Goal: Task Accomplishment & Management: Use online tool/utility

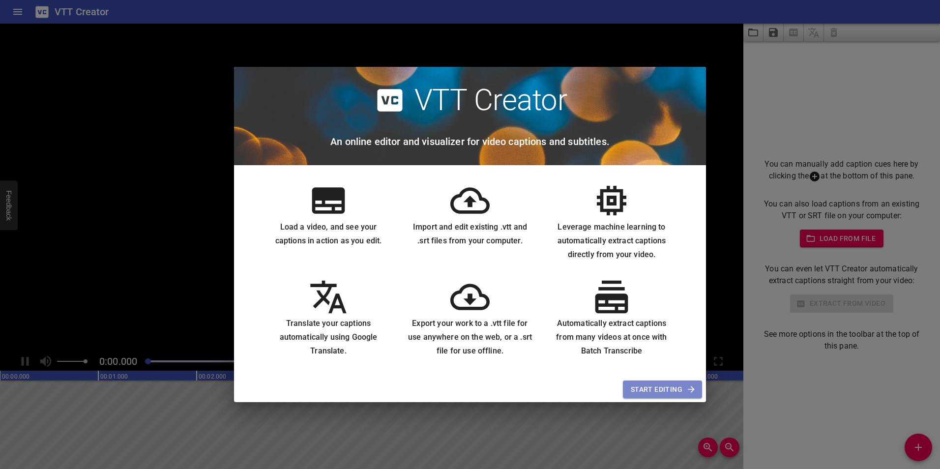
click at [658, 390] on span "Start Editing" at bounding box center [662, 390] width 63 height 12
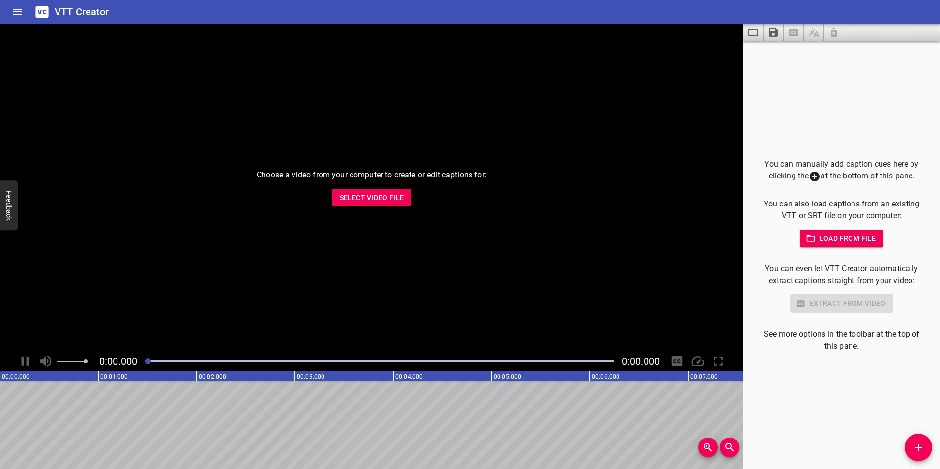
click at [842, 239] on span "Load from file" at bounding box center [842, 239] width 68 height 12
click at [829, 239] on span "Load from file" at bounding box center [842, 239] width 68 height 12
click at [365, 200] on span "Select Video File" at bounding box center [372, 198] width 64 height 12
click at [357, 200] on span "Select Video File" at bounding box center [372, 198] width 64 height 12
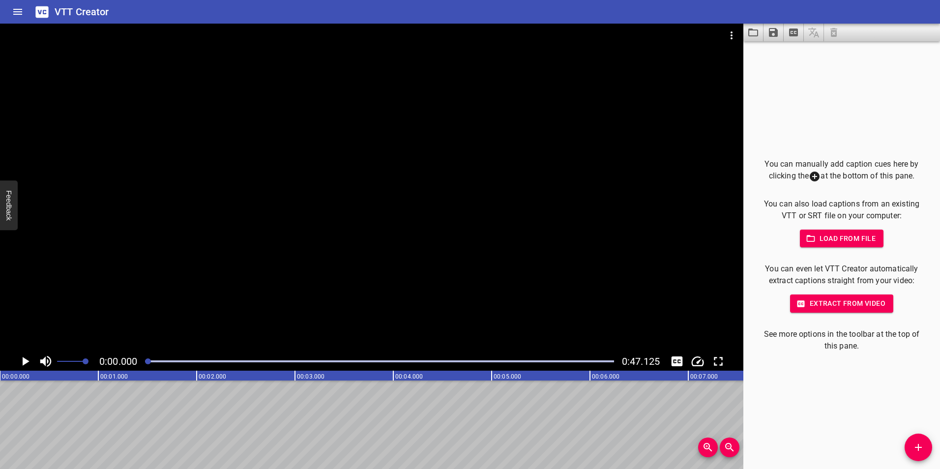
click at [840, 306] on span "Extract from video" at bounding box center [842, 304] width 88 height 12
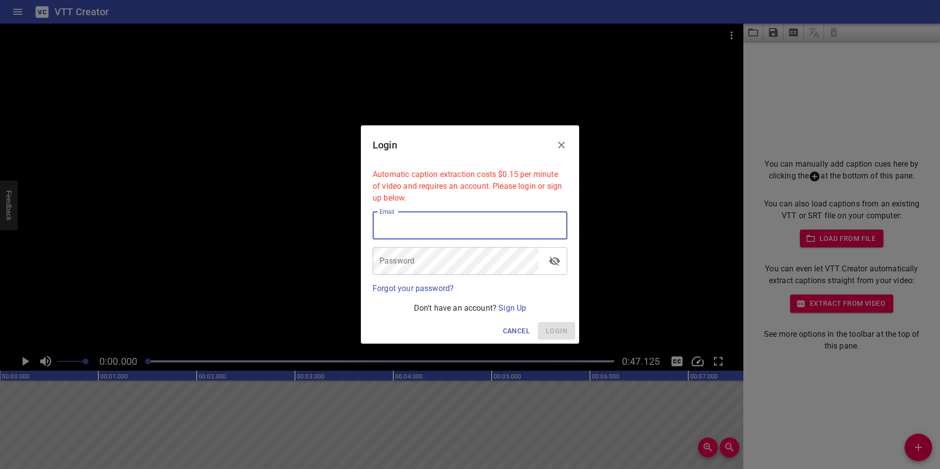
click at [436, 232] on input "email" at bounding box center [470, 226] width 195 height 28
type input "[PERSON_NAME][EMAIL_ADDRESS][PERSON_NAME][DOMAIN_NAME]"
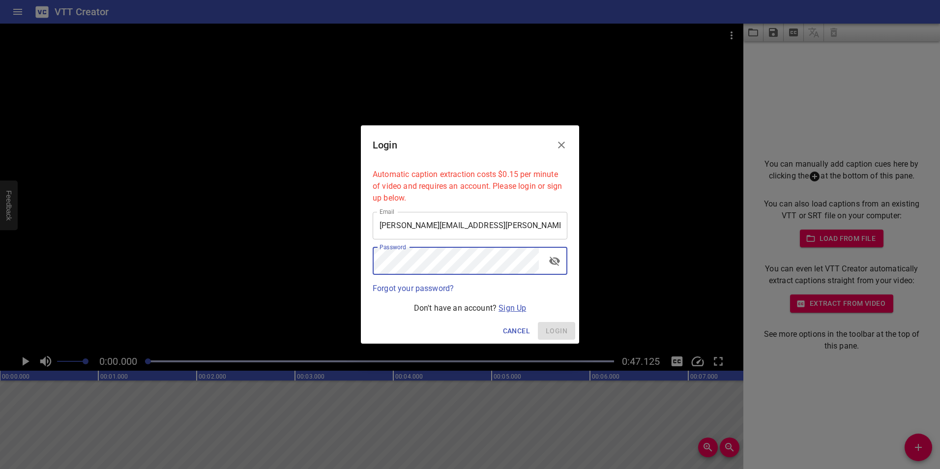
click at [506, 308] on link "Sign Up" at bounding box center [513, 307] width 28 height 9
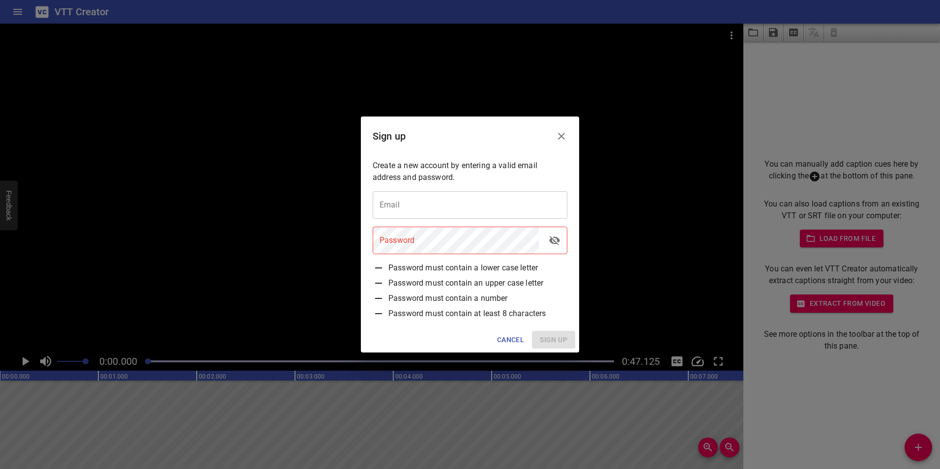
click at [419, 210] on input "email" at bounding box center [470, 205] width 195 height 28
type input "[PERSON_NAME][EMAIL_ADDRESS][PERSON_NAME][DOMAIN_NAME]"
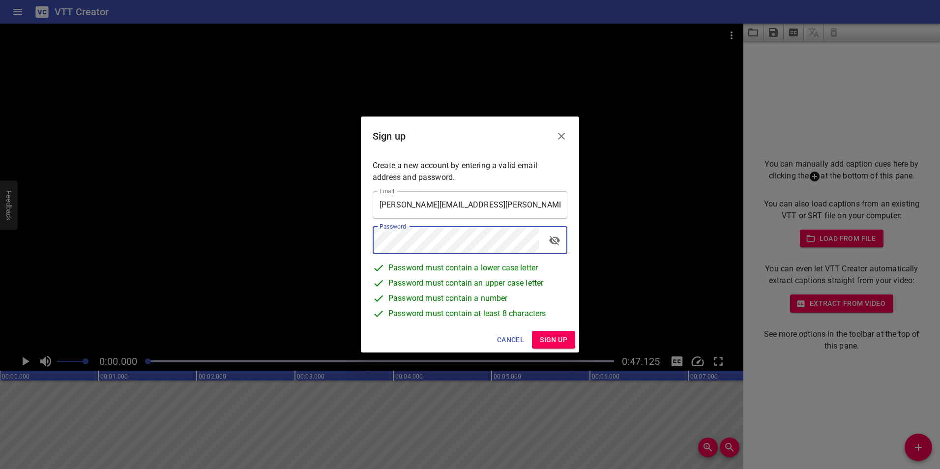
click at [556, 343] on span "Sign up" at bounding box center [554, 340] width 28 height 12
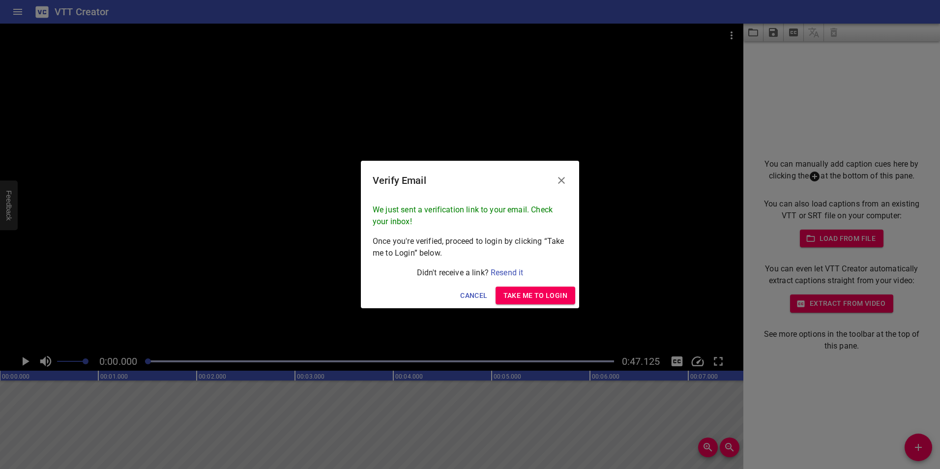
click at [546, 297] on span "Take me to Login" at bounding box center [536, 296] width 64 height 12
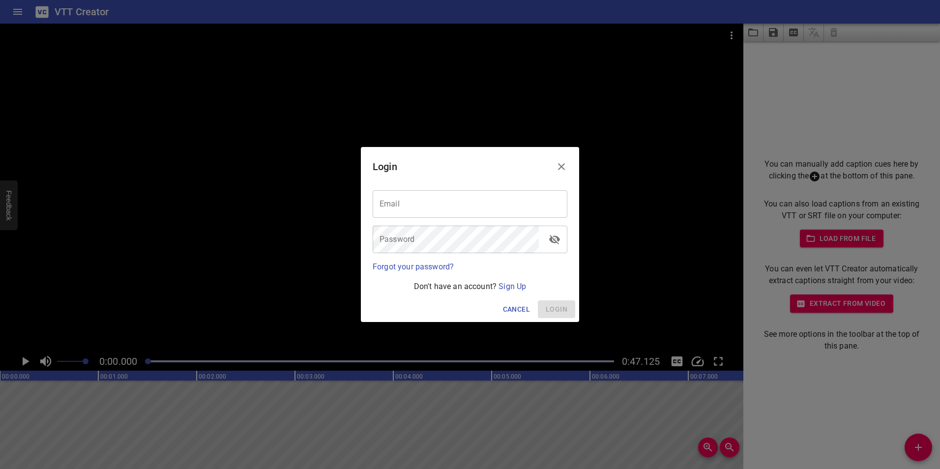
type input "[PERSON_NAME][EMAIL_ADDRESS][PERSON_NAME][DOMAIN_NAME]"
click at [555, 303] on span "Login" at bounding box center [557, 309] width 22 height 12
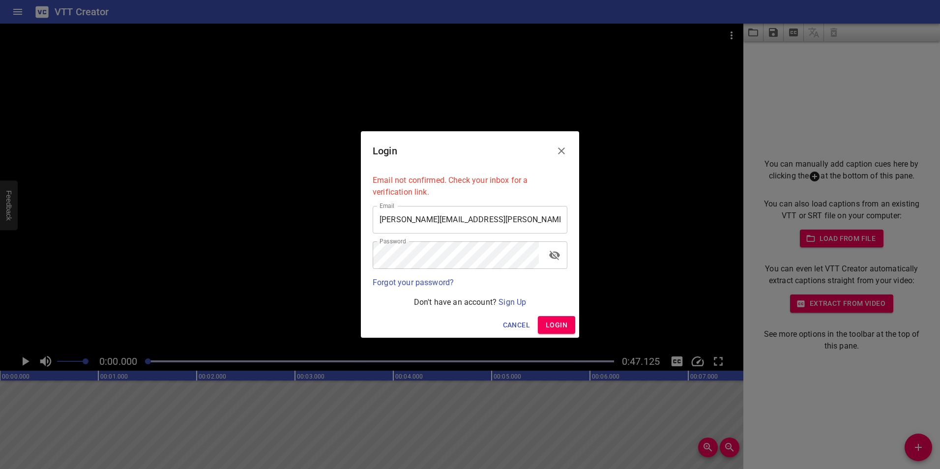
click at [555, 321] on span "Login" at bounding box center [557, 325] width 22 height 12
click at [509, 301] on link "Sign Up" at bounding box center [513, 302] width 28 height 9
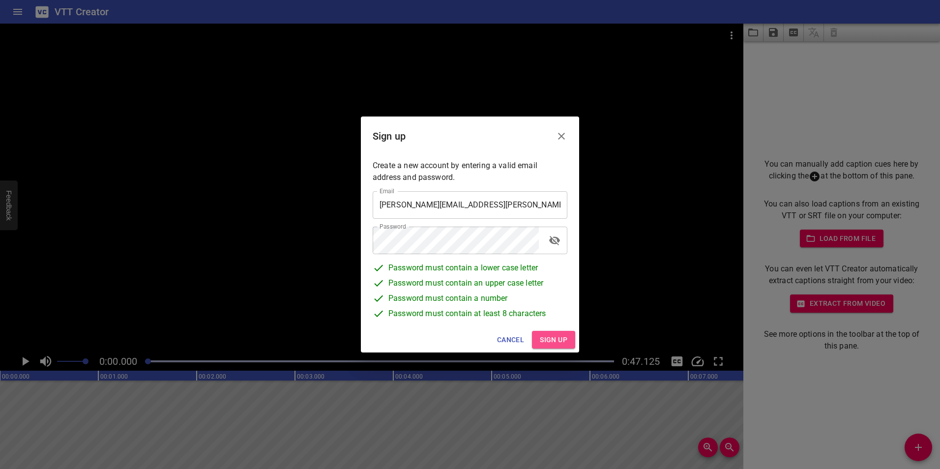
click at [555, 341] on span "Sign up" at bounding box center [554, 340] width 28 height 12
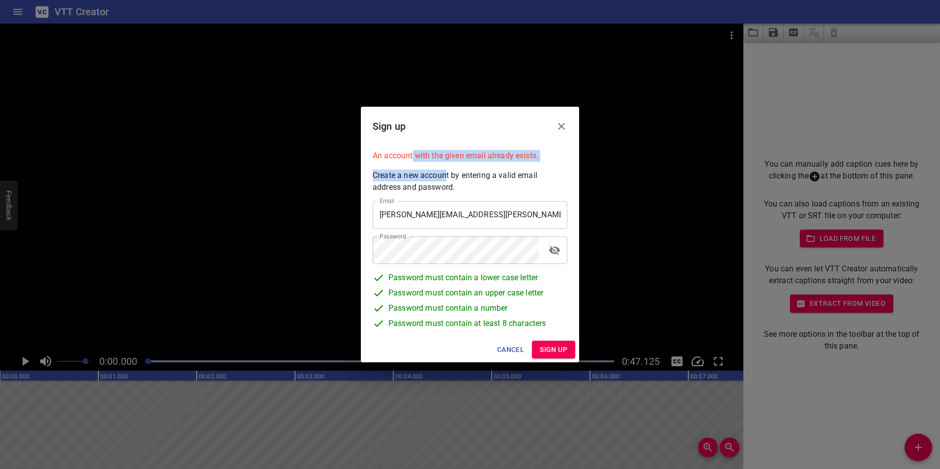
drag, startPoint x: 412, startPoint y: 157, endPoint x: 475, endPoint y: 165, distance: 63.0
click at [471, 165] on div "An account with the given email already exists. Create a new account by enterin…" at bounding box center [470, 241] width 203 height 191
click at [482, 294] on span "Password must contain an upper case letter" at bounding box center [466, 294] width 155 height 15
drag, startPoint x: 393, startPoint y: 179, endPoint x: 510, endPoint y: 181, distance: 116.6
click at [510, 181] on p "Create a new account by entering a valid email address and password." at bounding box center [470, 182] width 195 height 24
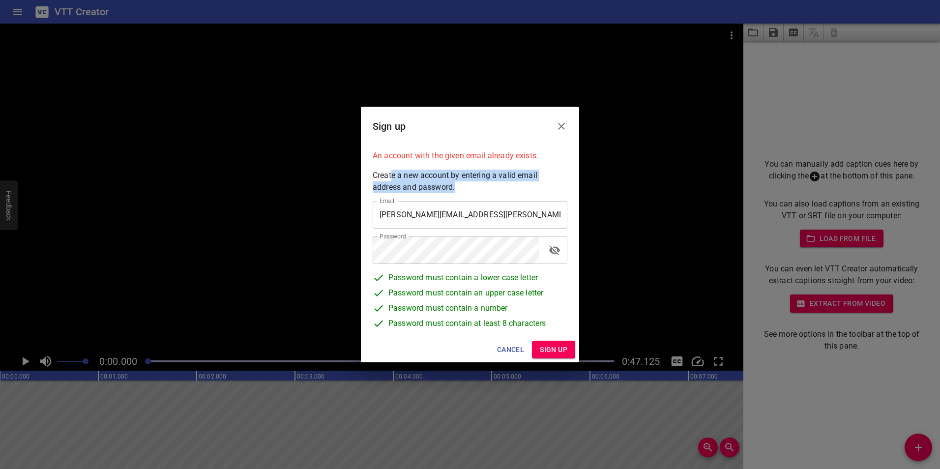
drag, startPoint x: 510, startPoint y: 181, endPoint x: 504, endPoint y: 215, distance: 34.0
click at [504, 215] on input "[PERSON_NAME][EMAIL_ADDRESS][PERSON_NAME][DOMAIN_NAME]" at bounding box center [470, 215] width 195 height 28
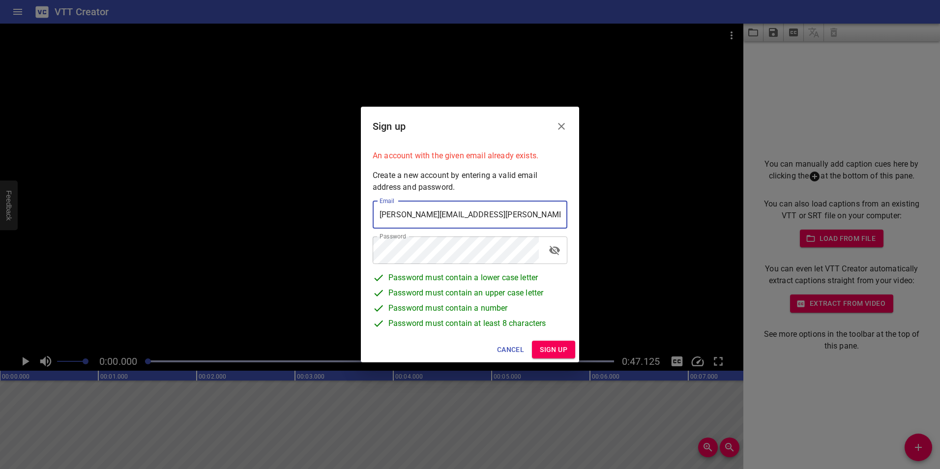
click at [577, 302] on div "An account with the given email already exists. Create a new account by enterin…" at bounding box center [470, 241] width 218 height 191
click at [513, 348] on span "Cancel" at bounding box center [510, 350] width 27 height 12
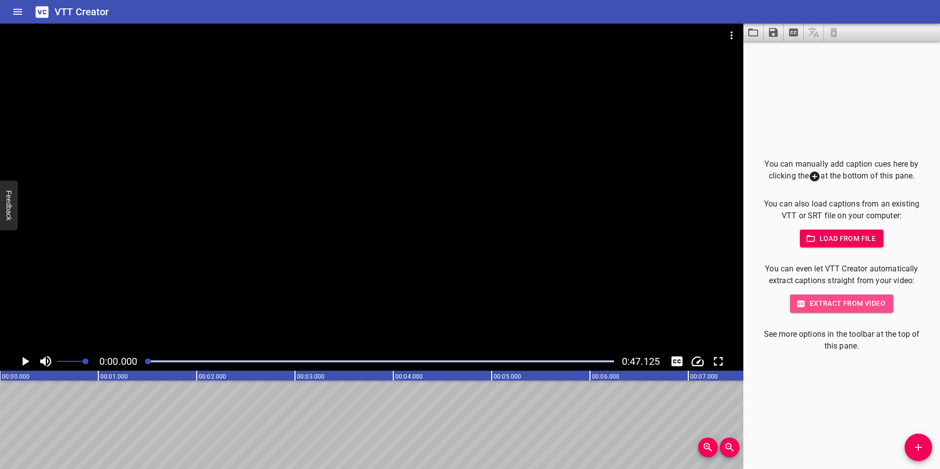
click at [835, 307] on span "Extract from video" at bounding box center [842, 304] width 88 height 12
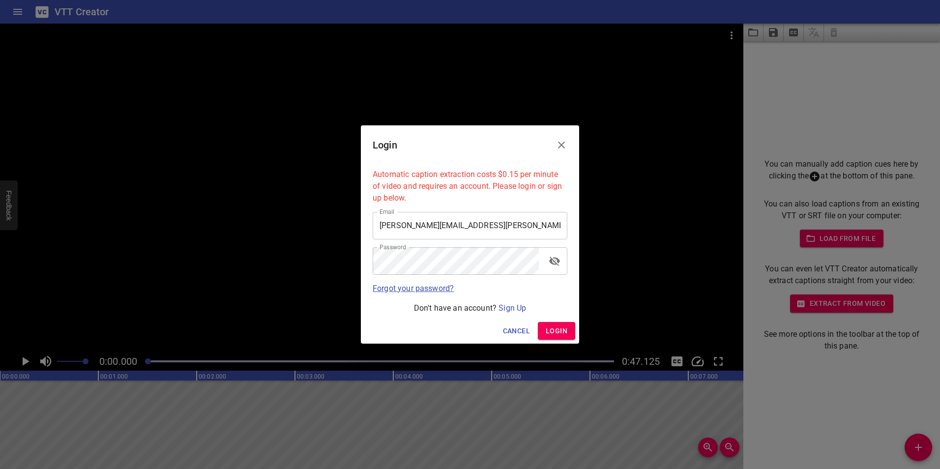
click at [420, 289] on link "Forgot your password?" at bounding box center [413, 288] width 81 height 9
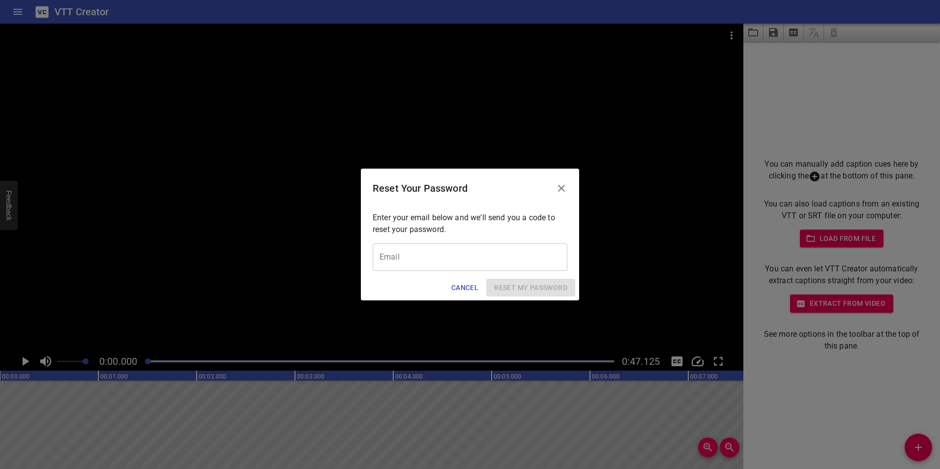
click at [411, 252] on input "email" at bounding box center [470, 257] width 195 height 28
type input "[PERSON_NAME][EMAIL_ADDRESS][PERSON_NAME][DOMAIN_NAME]"
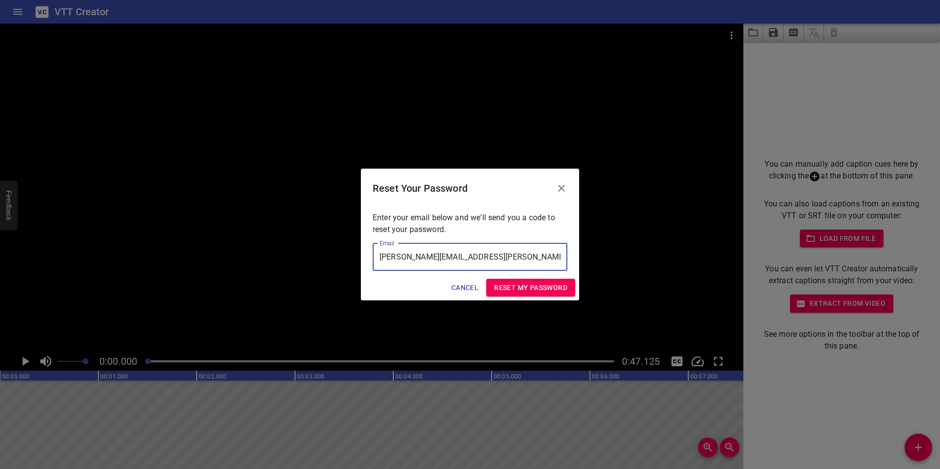
click at [532, 285] on span "Reset my password" at bounding box center [530, 288] width 73 height 12
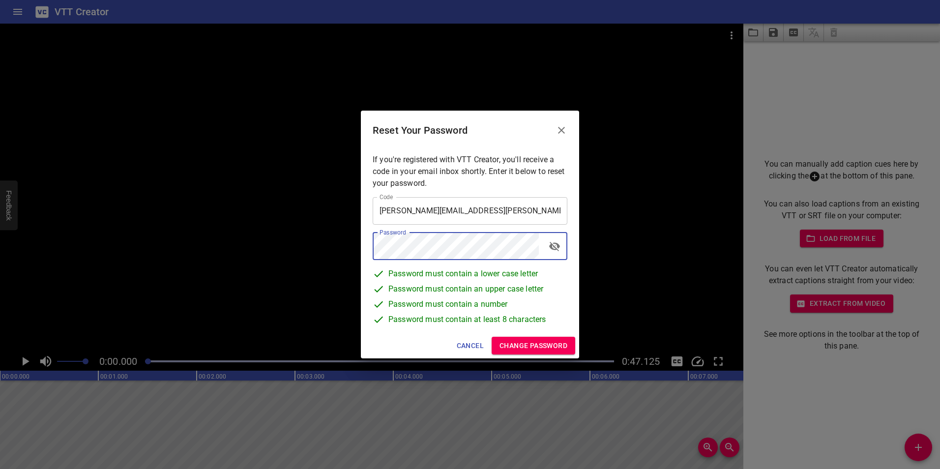
click at [556, 245] on icon "toggle password visibility" at bounding box center [555, 246] width 12 height 12
click at [562, 283] on p "Password must contain an upper case letter" at bounding box center [470, 290] width 195 height 15
click at [528, 347] on span "Change Password" at bounding box center [534, 346] width 68 height 12
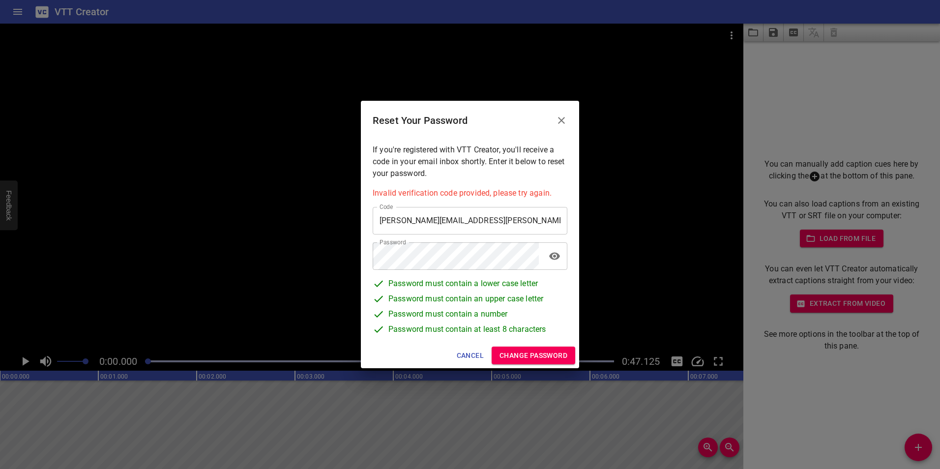
click at [522, 214] on input "[PERSON_NAME][EMAIL_ADDRESS][PERSON_NAME][DOMAIN_NAME]" at bounding box center [470, 221] width 195 height 28
click at [502, 166] on p "If you're registered with VTT Creator, you'll receive a code in your email inbo…" at bounding box center [470, 161] width 195 height 35
click at [461, 350] on span "Cancel" at bounding box center [470, 356] width 27 height 12
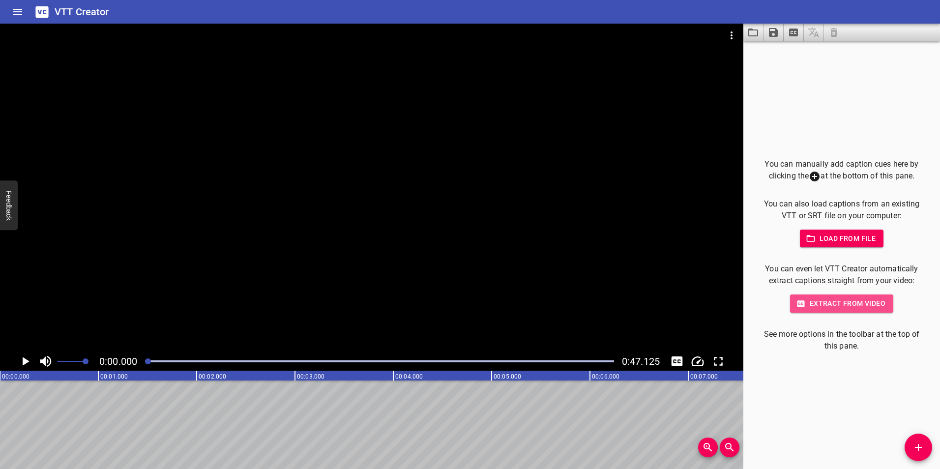
click at [845, 300] on span "Extract from video" at bounding box center [842, 304] width 88 height 12
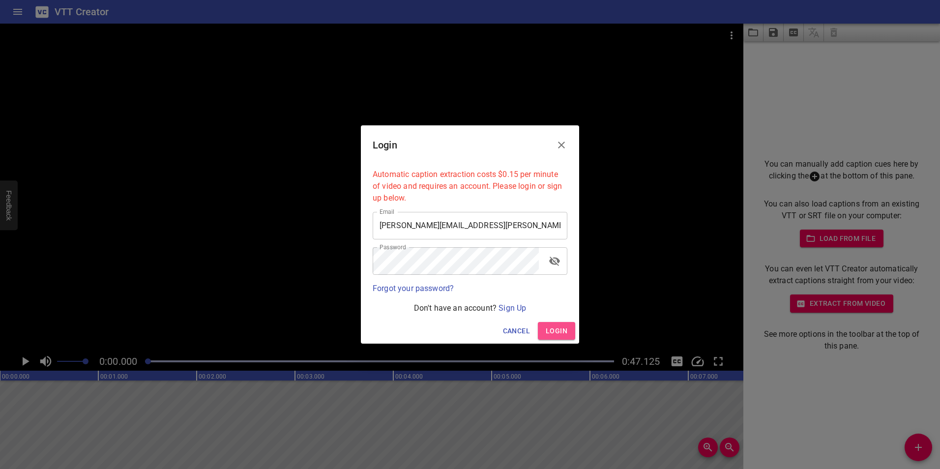
click at [552, 326] on span "Login" at bounding box center [557, 331] width 22 height 12
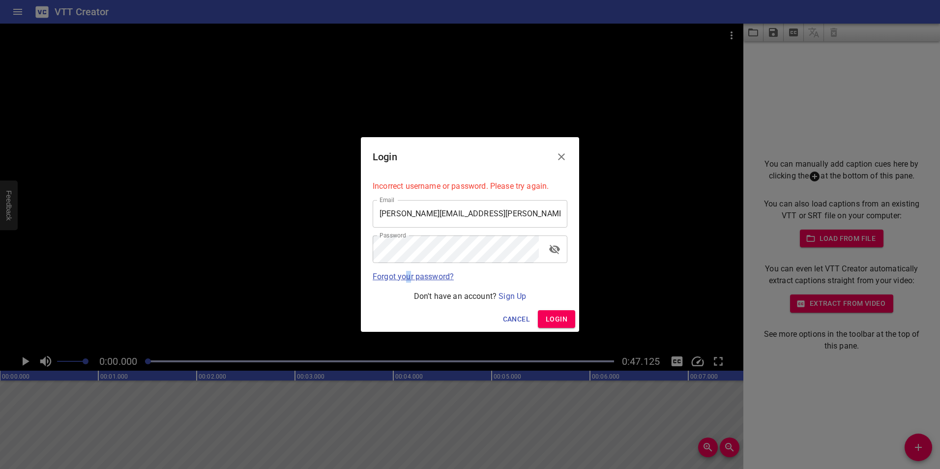
drag, startPoint x: 411, startPoint y: 279, endPoint x: 408, endPoint y: 273, distance: 6.6
click at [408, 273] on link "Forgot your password?" at bounding box center [413, 276] width 81 height 9
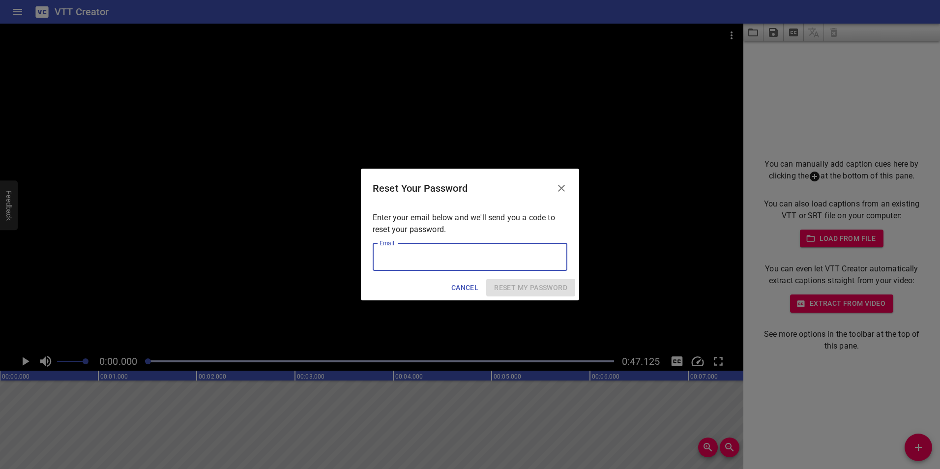
click at [409, 258] on input "email" at bounding box center [470, 257] width 195 height 28
type input "[PERSON_NAME][EMAIL_ADDRESS][PERSON_NAME][DOMAIN_NAME]"
click at [541, 291] on span "Reset my password" at bounding box center [530, 288] width 73 height 12
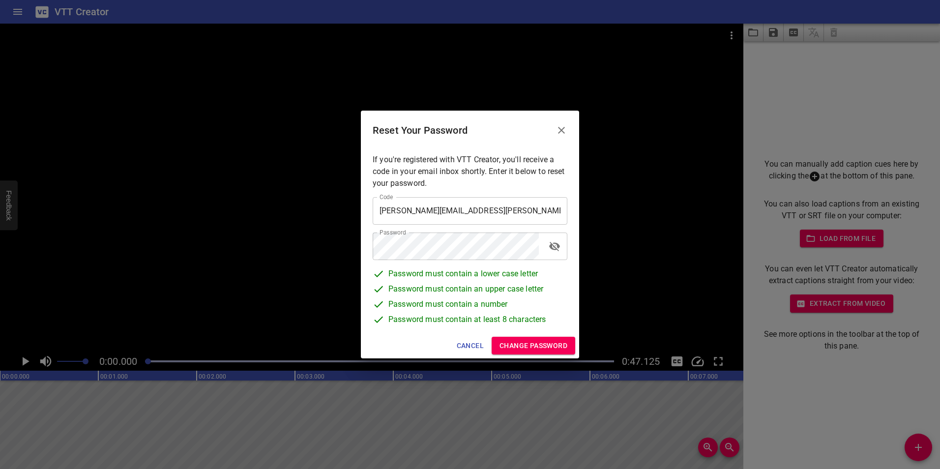
click at [525, 348] on span "Change Password" at bounding box center [534, 346] width 68 height 12
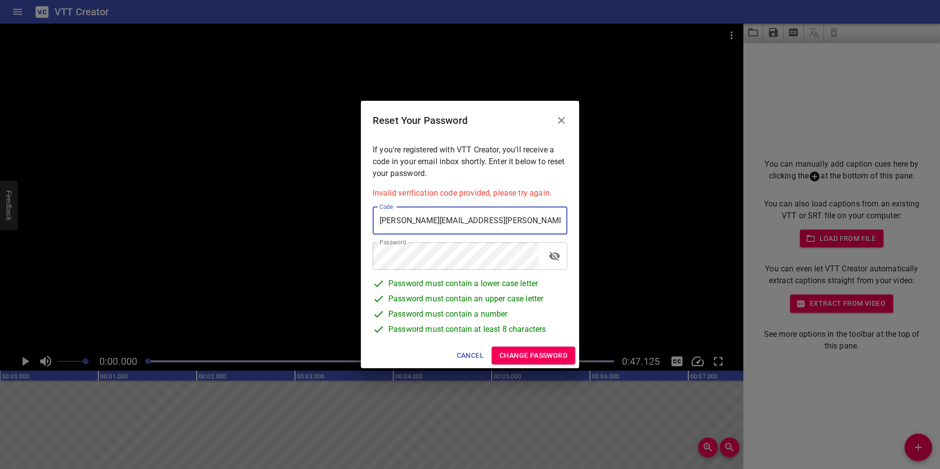
drag, startPoint x: 512, startPoint y: 221, endPoint x: 155, endPoint y: 231, distance: 357.2
click at [193, 221] on div "Reset Your Password If you're registered with VTT Creator, you'll receive a cod…" at bounding box center [470, 234] width 940 height 469
paste input "677292"
type input "677292"
click at [561, 257] on button "toggle password visibility" at bounding box center [555, 256] width 24 height 24
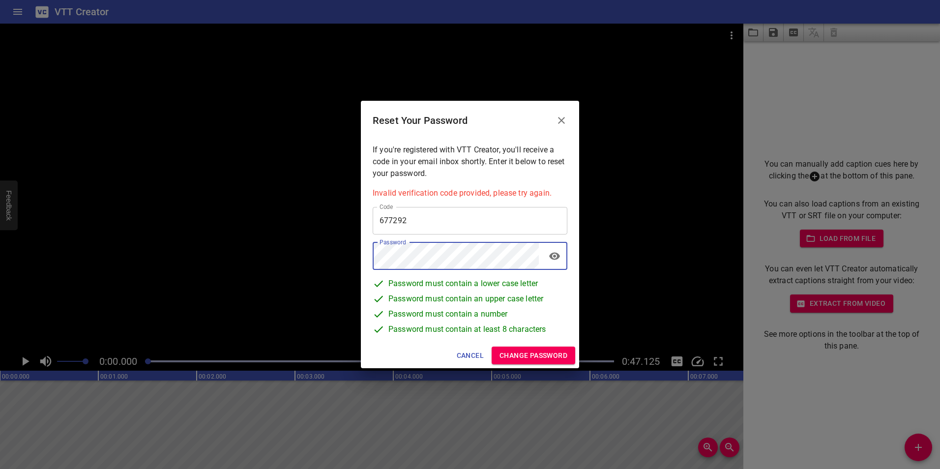
click at [557, 299] on p "Password must contain an upper case letter" at bounding box center [470, 300] width 195 height 15
click at [520, 352] on span "Change Password" at bounding box center [534, 356] width 68 height 12
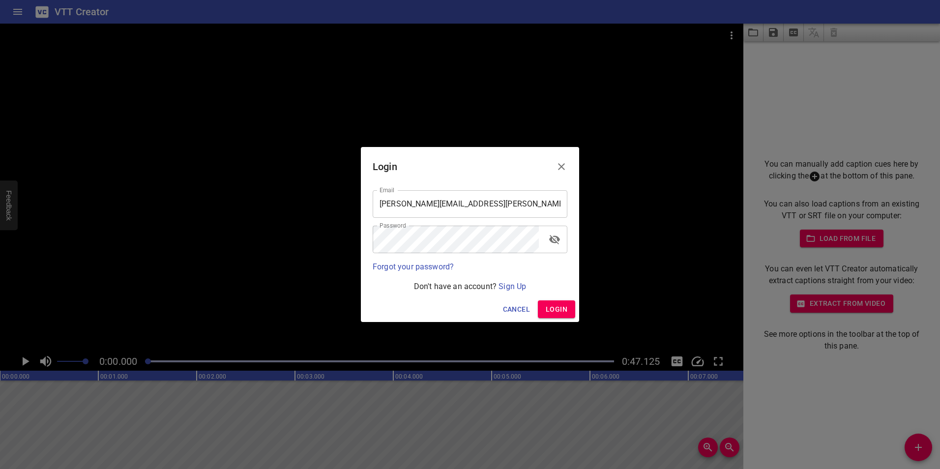
click at [551, 310] on span "Login" at bounding box center [557, 309] width 22 height 12
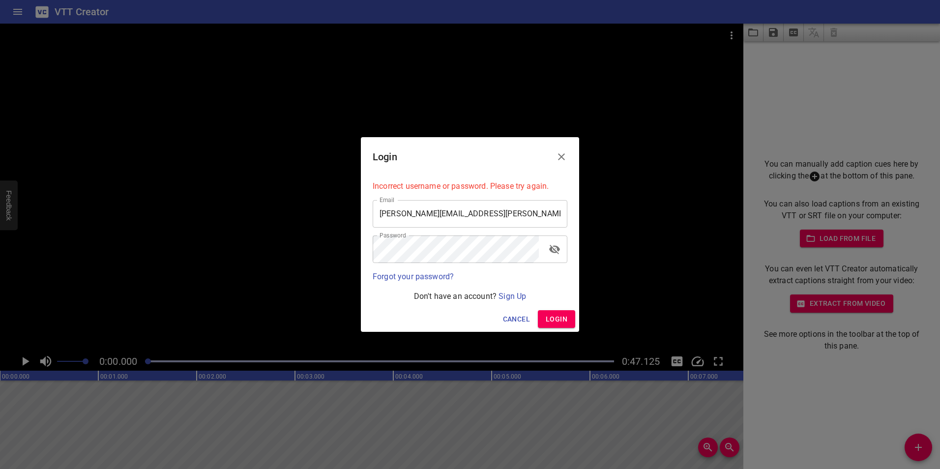
click at [560, 159] on icon "Close" at bounding box center [562, 157] width 12 height 12
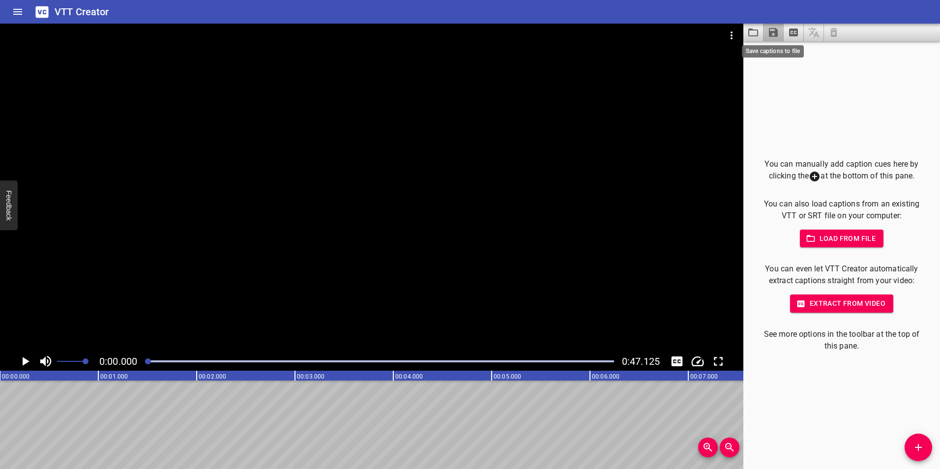
click at [772, 32] on icon "Save captions to file" at bounding box center [773, 32] width 9 height 9
click at [797, 60] on li "Save to VTT file" at bounding box center [800, 54] width 72 height 18
click at [922, 105] on div "You can manually add caption cues here by clicking the at the bottom of this pa…" at bounding box center [842, 255] width 197 height 428
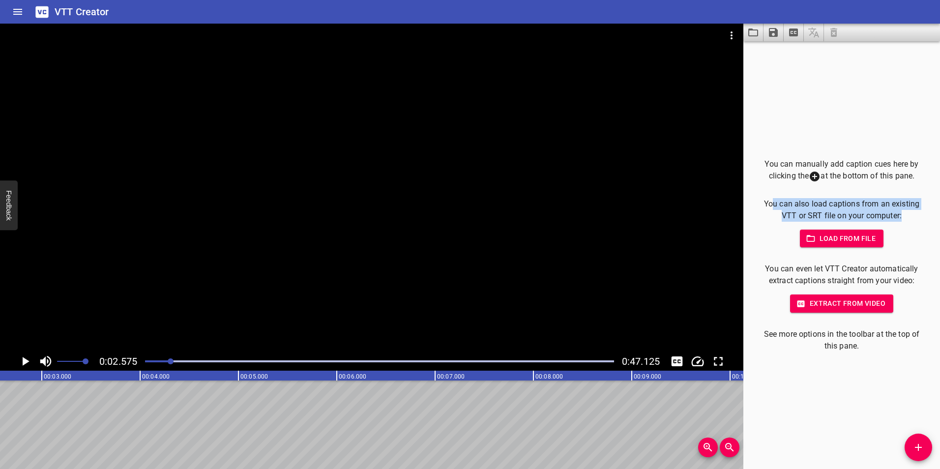
drag, startPoint x: 770, startPoint y: 207, endPoint x: 907, endPoint y: 213, distance: 137.4
click at [907, 213] on p "You can also load captions from an existing VTT or SRT file on your computer:" at bounding box center [841, 210] width 165 height 24
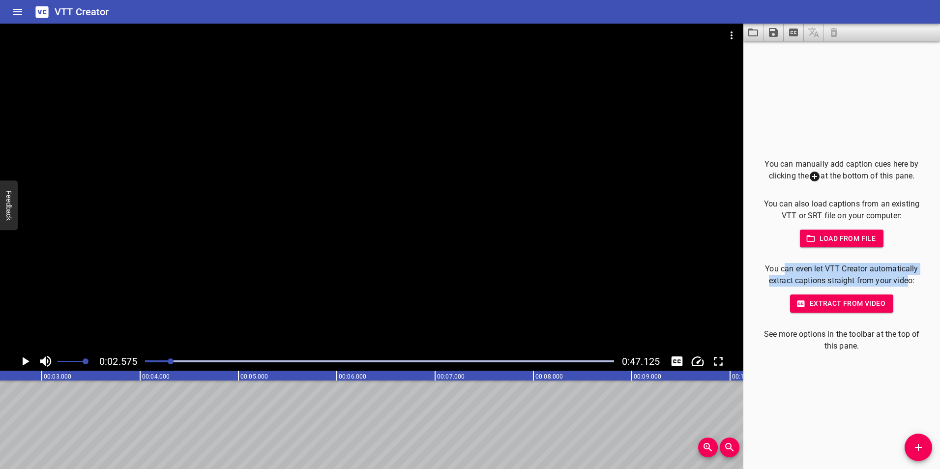
drag, startPoint x: 783, startPoint y: 264, endPoint x: 905, endPoint y: 280, distance: 122.5
click at [905, 280] on p "You can even let VTT Creator automatically extract captions straight from your …" at bounding box center [841, 275] width 165 height 24
click at [792, 31] on icon "Extract captions from video" at bounding box center [794, 33] width 12 height 12
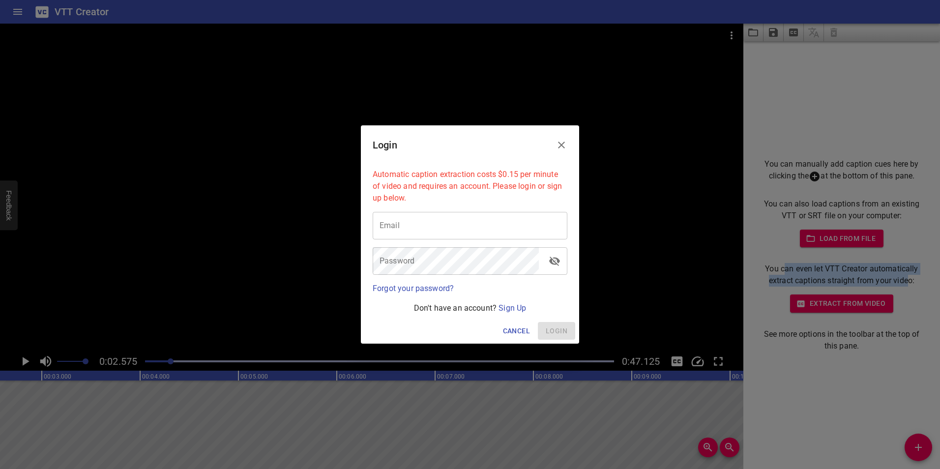
type input "[PERSON_NAME][EMAIL_ADDRESS][PERSON_NAME][DOMAIN_NAME]"
click at [558, 329] on span "Login" at bounding box center [557, 331] width 22 height 12
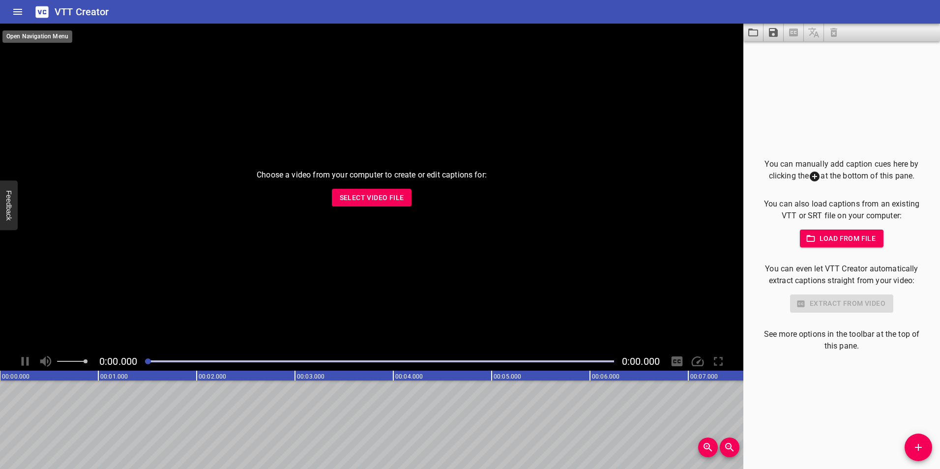
click at [21, 9] on icon "Home" at bounding box center [17, 12] width 9 height 6
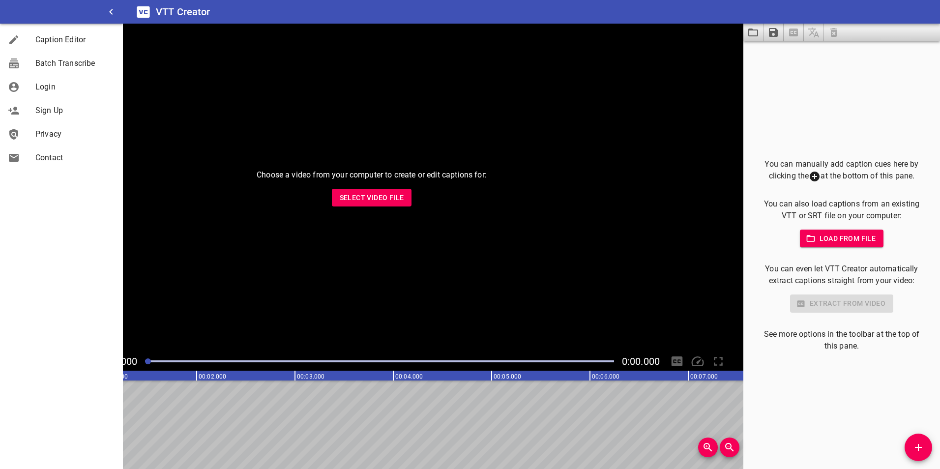
click at [379, 198] on span "Select Video File" at bounding box center [372, 198] width 64 height 12
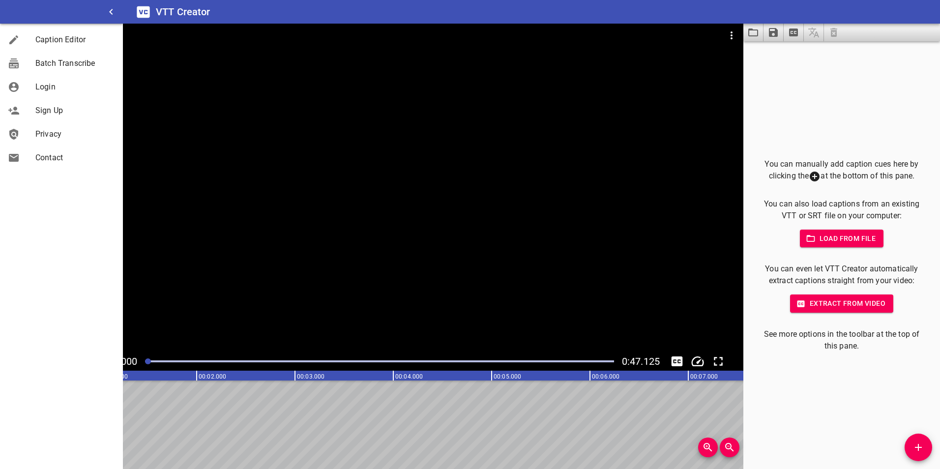
click at [791, 385] on div "You can manually add caption cues here by clicking the at the bottom of this pa…" at bounding box center [842, 255] width 197 height 428
click at [60, 41] on span "Caption Editor" at bounding box center [75, 40] width 80 height 12
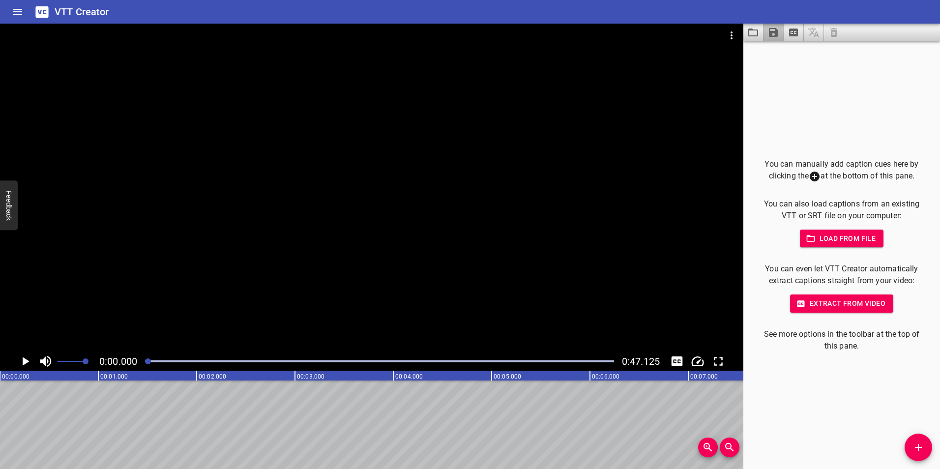
click at [767, 31] on button "Save captions to file" at bounding box center [774, 33] width 20 height 18
click at [803, 71] on li "Save to SRT file" at bounding box center [800, 72] width 72 height 18
click at [907, 120] on div "You can manually add caption cues here by clicking the at the bottom of this pa…" at bounding box center [842, 255] width 197 height 428
click at [750, 33] on icon "Load captions from file" at bounding box center [754, 33] width 12 height 12
click at [848, 299] on span "Extract from video" at bounding box center [842, 304] width 88 height 12
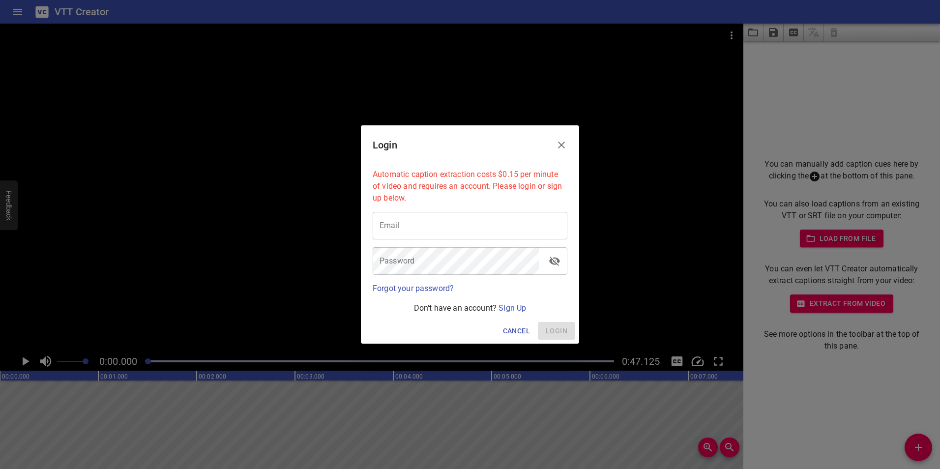
type input "[PERSON_NAME][EMAIL_ADDRESS][PERSON_NAME][DOMAIN_NAME]"
click at [569, 137] on button "Close" at bounding box center [562, 145] width 24 height 24
